Goal: Task Accomplishment & Management: Manage account settings

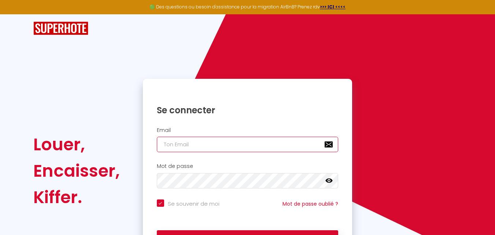
click at [211, 144] on input "email" at bounding box center [248, 144] width 182 height 15
type input "a"
checkbox input "true"
type input "a."
checkbox input "true"
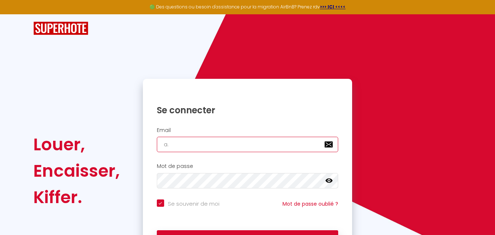
type input "a.b"
checkbox input "true"
type input "[DOMAIN_NAME]"
checkbox input "true"
type input "a.b"
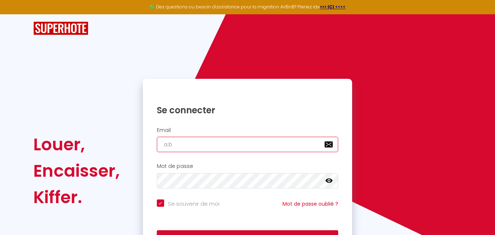
checkbox input "true"
type input "a."
checkbox input "true"
type input "a"
checkbox input "true"
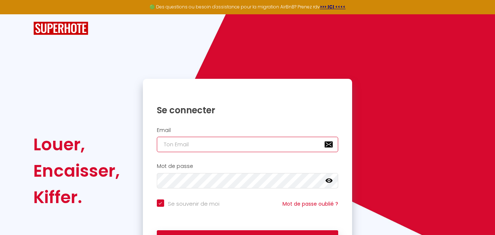
checkbox input "true"
paste input "[EMAIL_ADDRESS][DOMAIN_NAME]"
type input "[EMAIL_ADDRESS][DOMAIN_NAME]"
checkbox input "true"
type input "[EMAIL_ADDRESS][DOMAIN_NAME]"
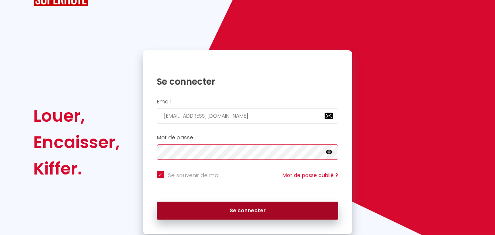
scroll to position [50, 0]
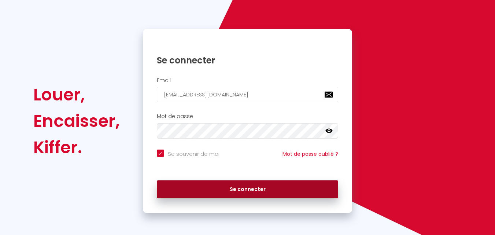
click at [232, 187] on button "Se connecter" at bounding box center [248, 189] width 182 height 18
checkbox input "true"
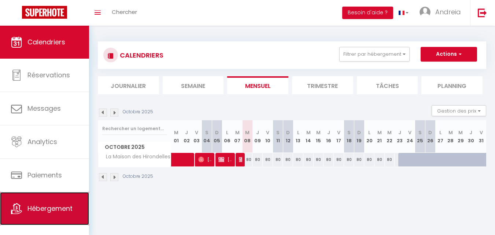
click at [41, 211] on span "Hébergement" at bounding box center [49, 208] width 45 height 9
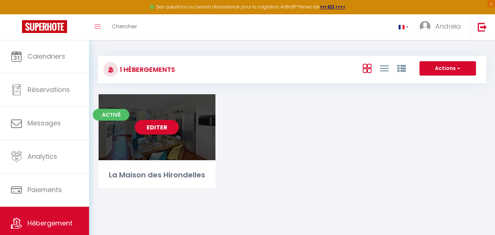
click at [160, 128] on link "Editer" at bounding box center [157, 127] width 44 height 15
click at [144, 128] on link "Editer" at bounding box center [157, 127] width 44 height 15
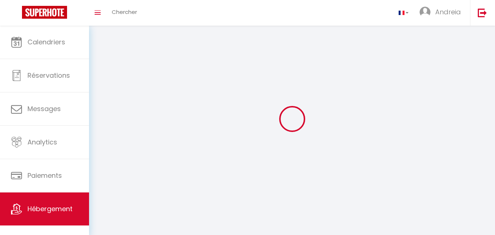
select select "28"
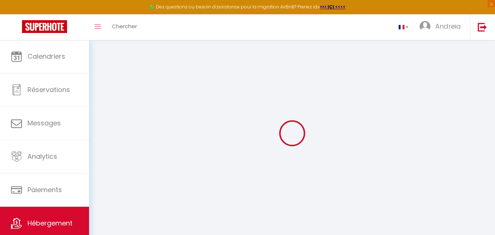
select select
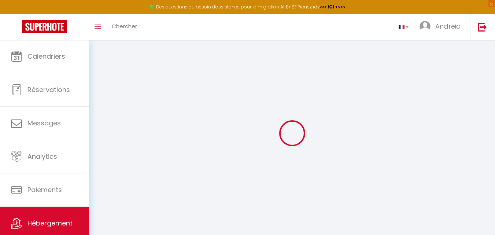
select select
checkbox input "false"
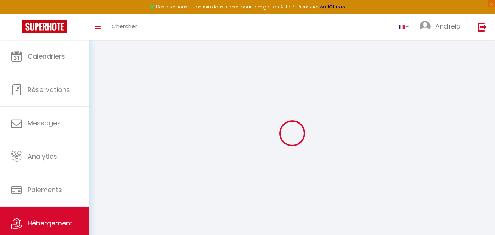
select select
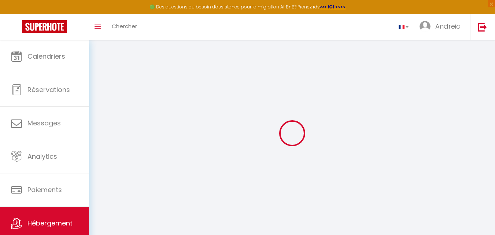
select select
checkbox input "false"
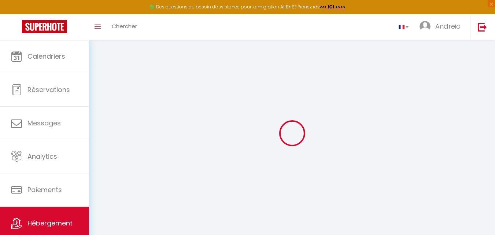
checkbox input "false"
select select
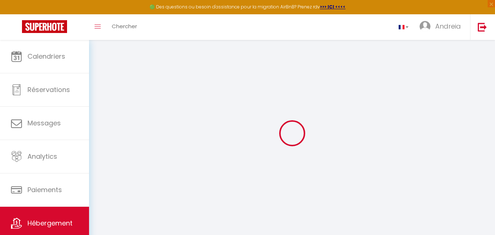
select select
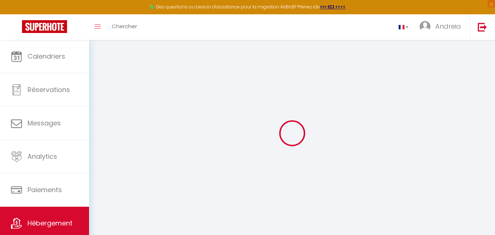
checkbox input "false"
select select
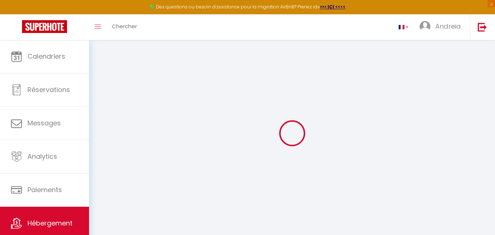
select select
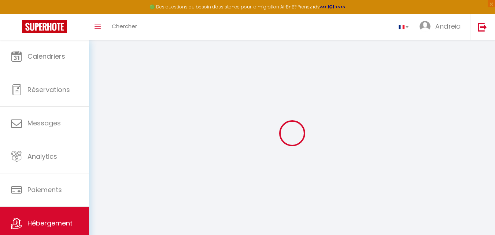
select select
checkbox input "false"
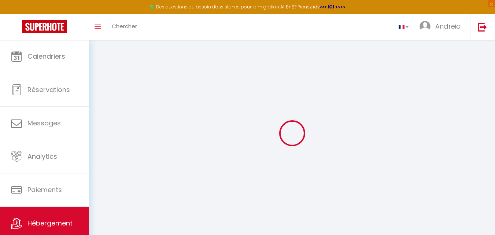
checkbox input "false"
select select
type input "La Maison des Hirondelles"
type input "Andreia"
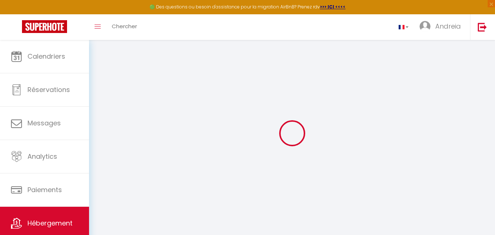
type input "[STREET_ADDRESS]"
type input "60190"
type input "Lachelle"
select select "6"
select select "2"
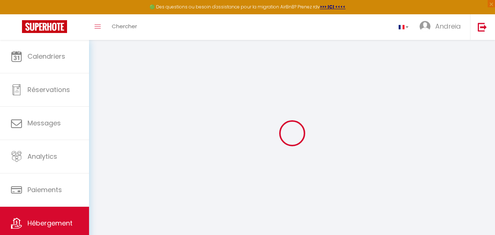
type input "80"
type input "15"
type input "62"
select select
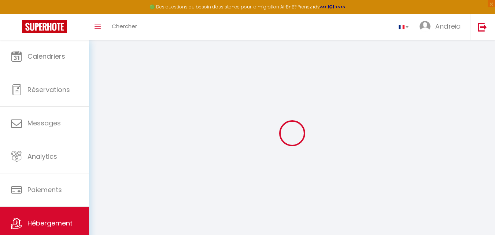
select select
type input "[STREET_ADDRESS]"
type input "60190"
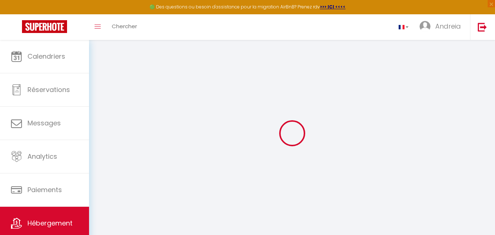
type input "Lachelle"
type input "[EMAIL_ADDRESS][DOMAIN_NAME]"
select select
checkbox input "false"
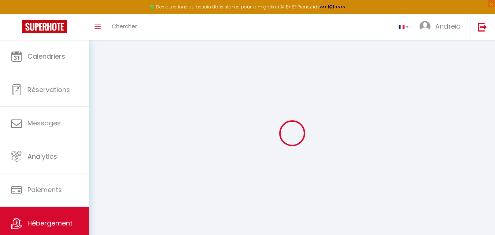
checkbox input "false"
select select
type input "0"
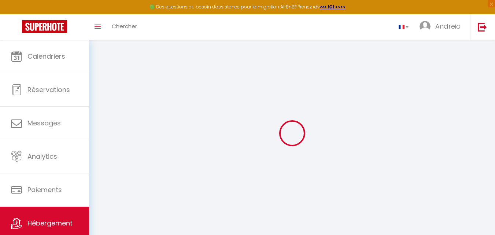
type input "0"
select select
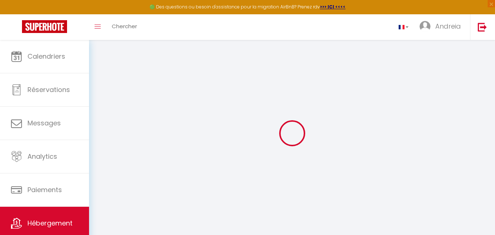
select select
checkbox input "false"
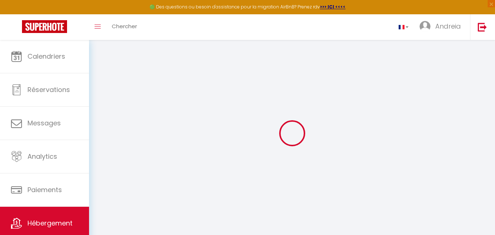
checkbox input "false"
select select
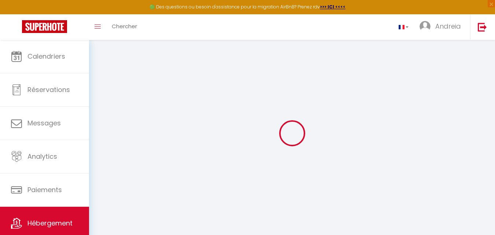
select select
checkbox input "false"
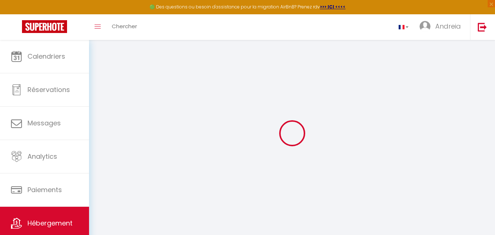
checkbox input "false"
select select
checkbox input "false"
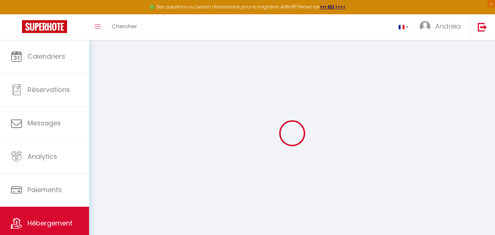
checkbox input "false"
select select "14:00"
select select
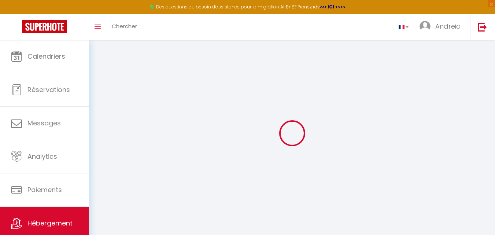
select select "11:00"
select select "30"
select select "120"
select select
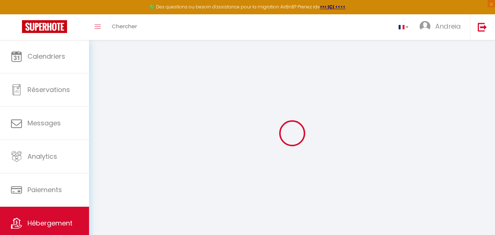
checkbox input "false"
select select
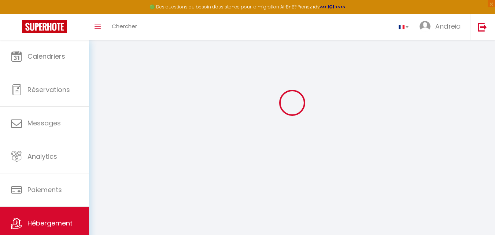
select select
checkbox input "false"
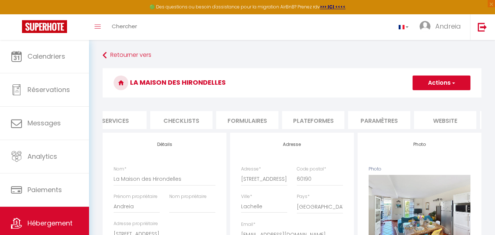
scroll to position [0, 235]
click at [353, 121] on li "Paramètres" at bounding box center [360, 120] width 62 height 18
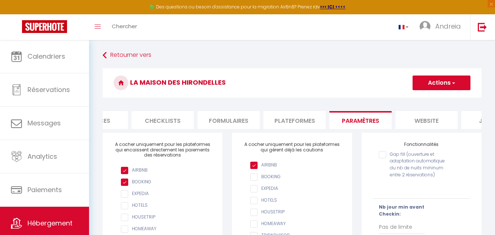
click at [304, 117] on li "Plateformes" at bounding box center [294, 120] width 62 height 18
select select
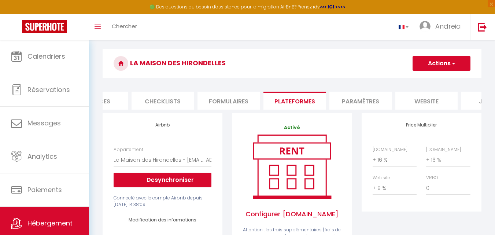
scroll to position [37, 0]
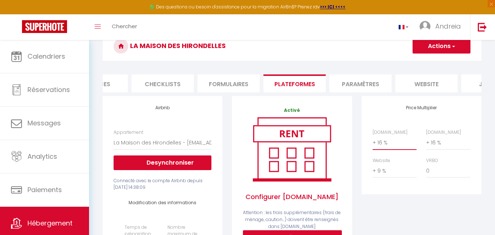
click at [379, 144] on select "0 + 1 % + 2 % + 3 % + 4 % + 5 % + 6 % + 7 % + 8 % + 9 %" at bounding box center [395, 143] width 44 height 14
select select "+ 14 %"
click at [373, 141] on select "0 + 1 % + 2 % + 3 % + 4 % + 5 % + 6 % + 7 % + 8 % + 9 %" at bounding box center [395, 143] width 44 height 14
select select
click at [434, 150] on select "0 + 1 % + 2 % + 3 % + 4 % + 5 % + 6 % + 7 % + 8 % + 9 %" at bounding box center [448, 143] width 44 height 14
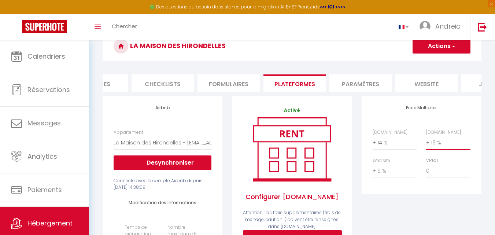
select select "+ 14 %"
click at [426, 141] on select "0 + 1 % + 2 % + 3 % + 4 % + 5 % + 6 % + 7 % + 8 % + 9 %" at bounding box center [448, 143] width 44 height 14
select select
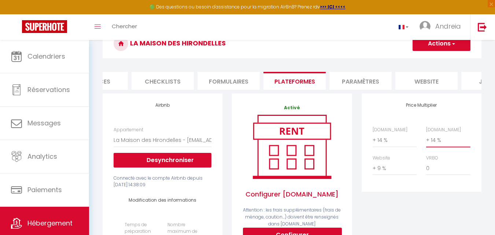
scroll to position [0, 0]
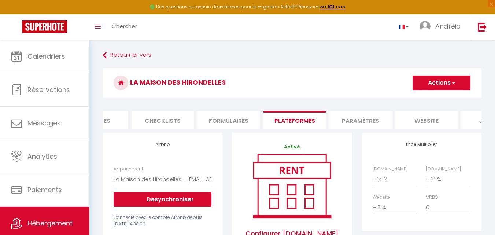
click at [455, 85] on span "button" at bounding box center [453, 82] width 5 height 7
click at [438, 99] on link "Enregistrer" at bounding box center [441, 99] width 58 height 10
select select "EUR"
select select
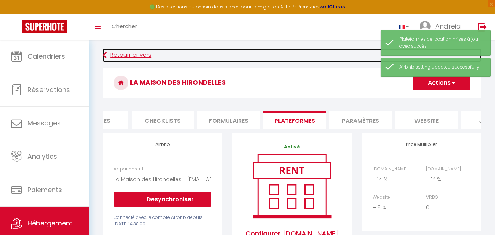
click at [325, 52] on link "Retourner vers" at bounding box center [292, 55] width 379 height 13
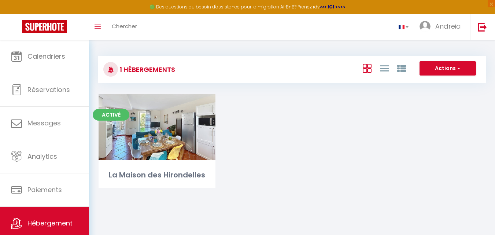
click at [303, 168] on div "Activé Editer La Maison des Hirondelles" at bounding box center [291, 150] width 405 height 112
